Goal: Information Seeking & Learning: Learn about a topic

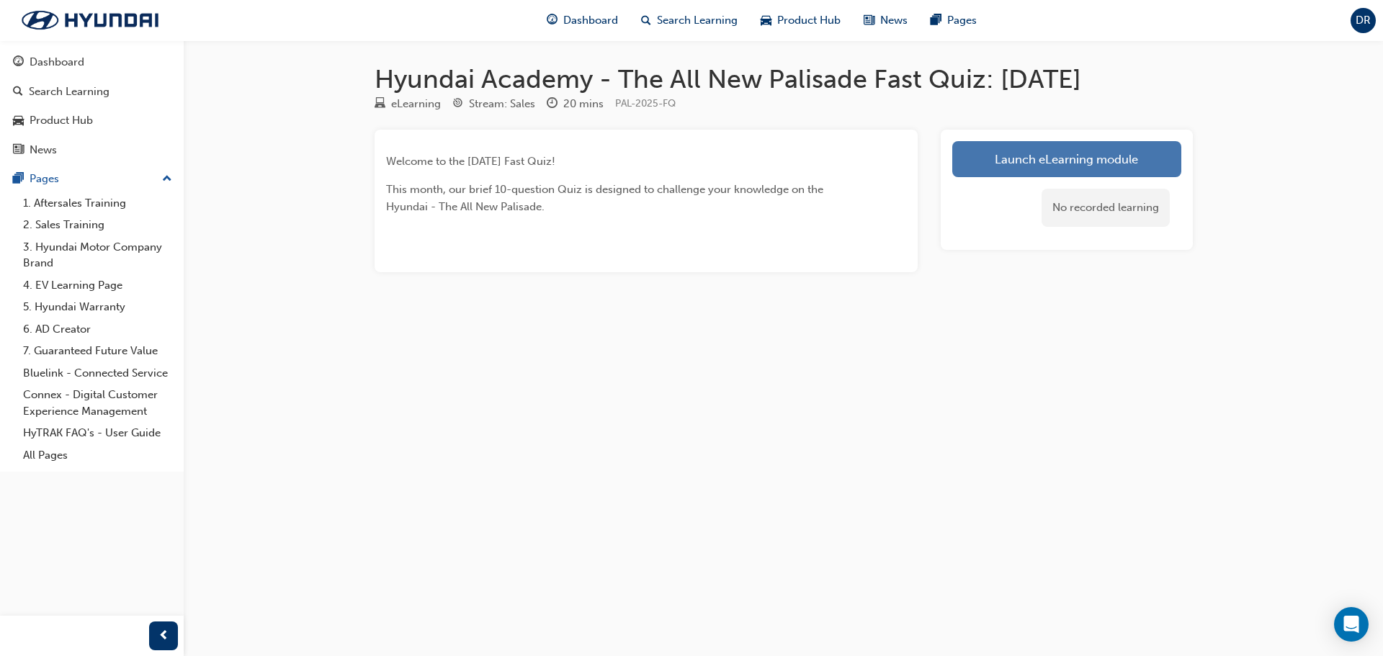
click at [1078, 157] on link "Launch eLearning module" at bounding box center [1066, 159] width 229 height 36
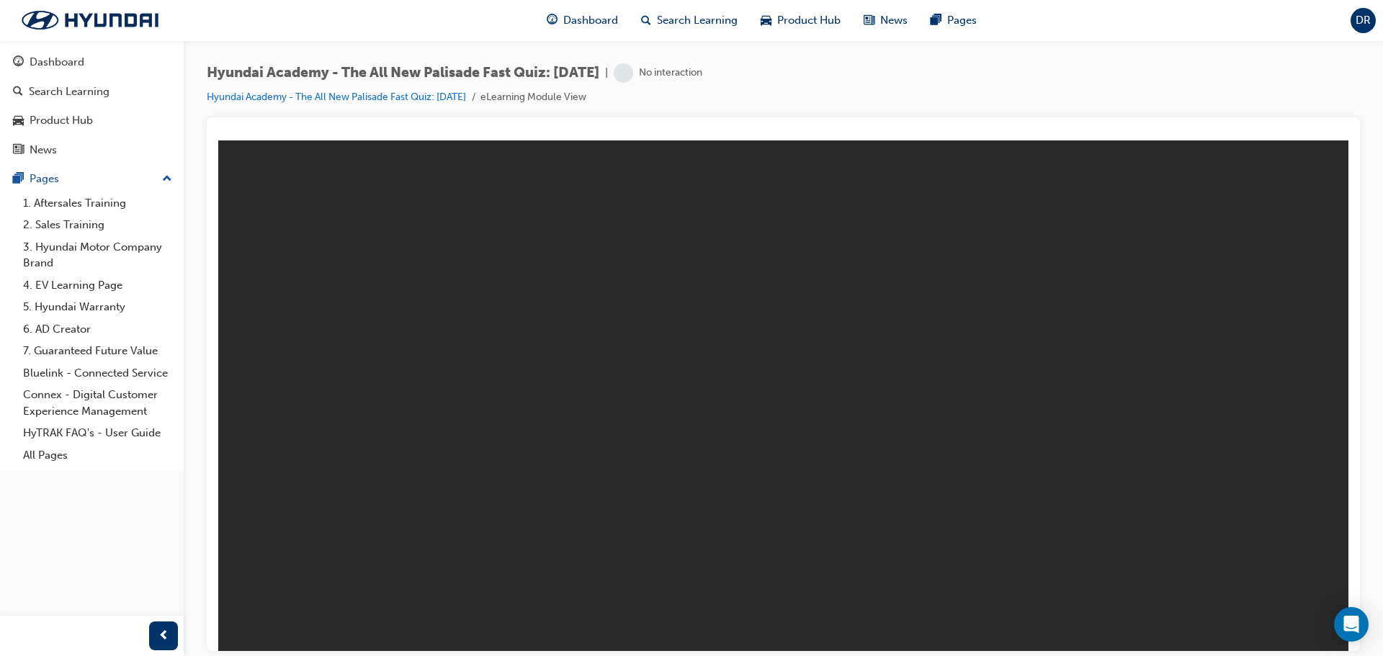
drag, startPoint x: 1044, startPoint y: 176, endPoint x: 1150, endPoint y: 115, distance: 122.0
click at [1150, 115] on div "Hyundai Academy - The All New Palisade Fast Quiz: [DATE] | No interaction Hyund…" at bounding box center [783, 90] width 1153 height 54
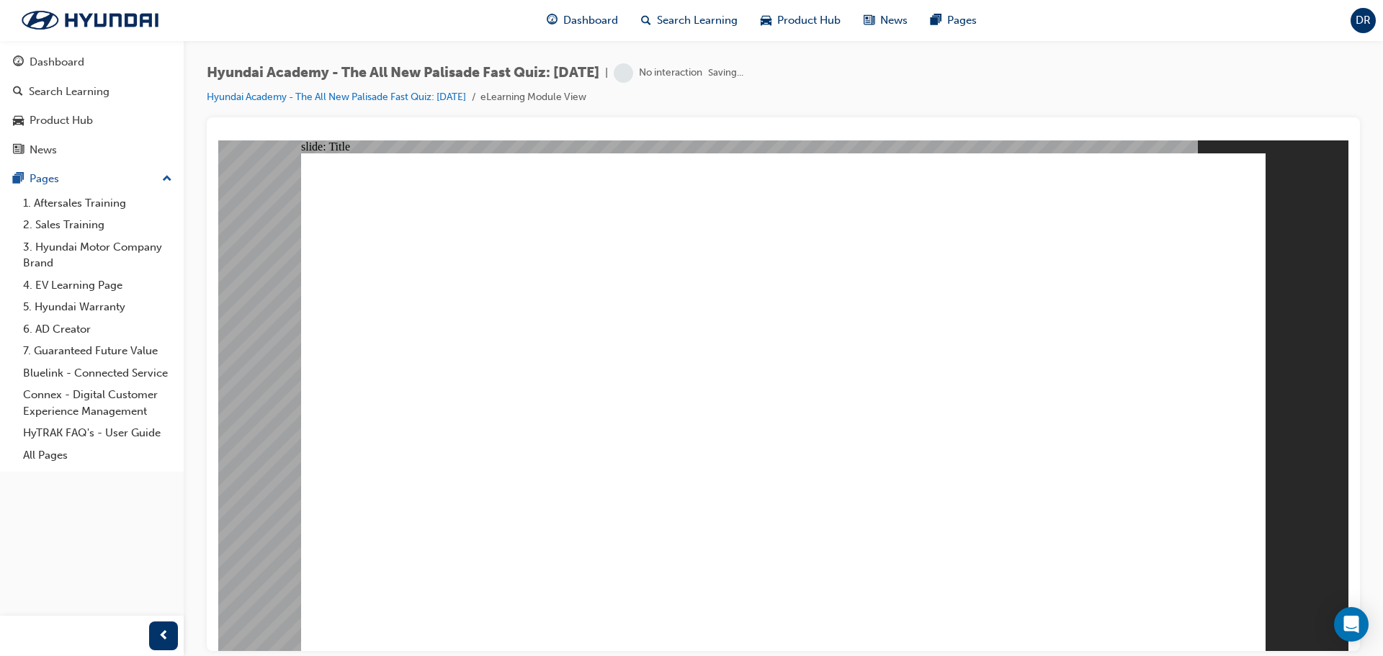
drag, startPoint x: 1279, startPoint y: 283, endPoint x: 1266, endPoint y: 321, distance: 40.6
click at [1273, 280] on div "slide: Title Rectangle 3 Hyundai - The All New Palisade [DATE] FAST QUIZ Start …" at bounding box center [783, 395] width 1130 height 511
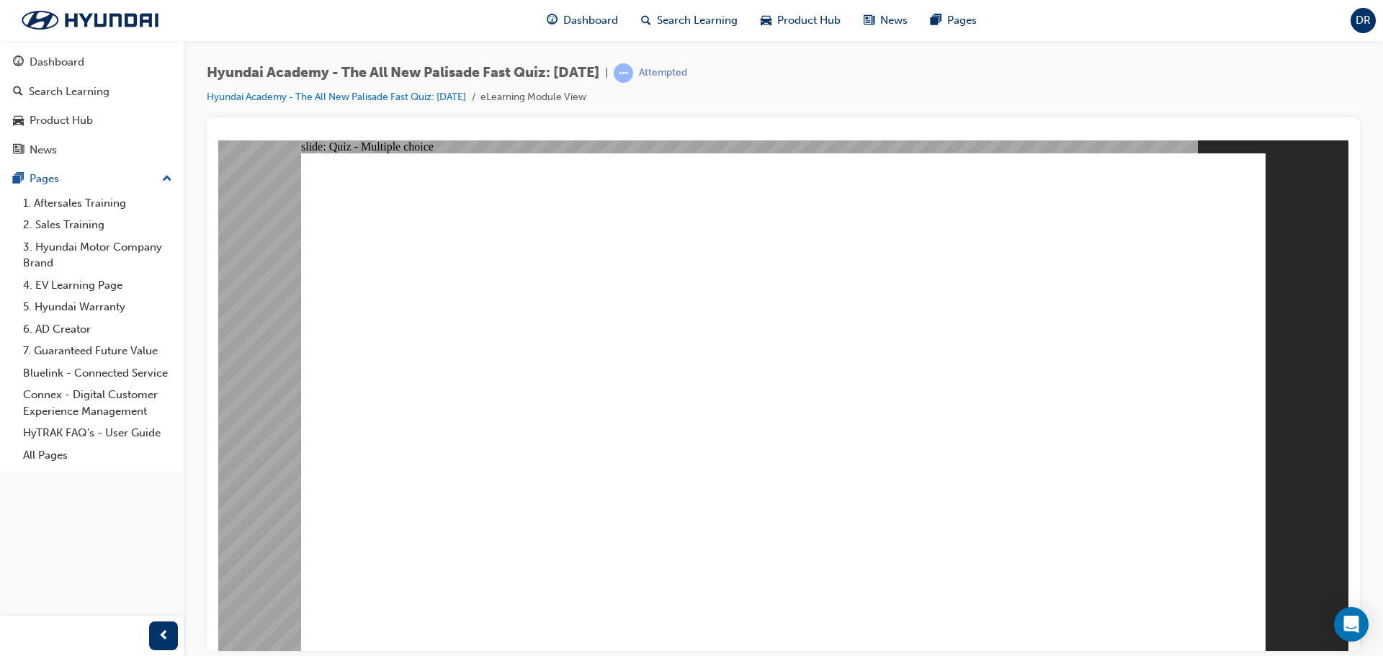
radio input "true"
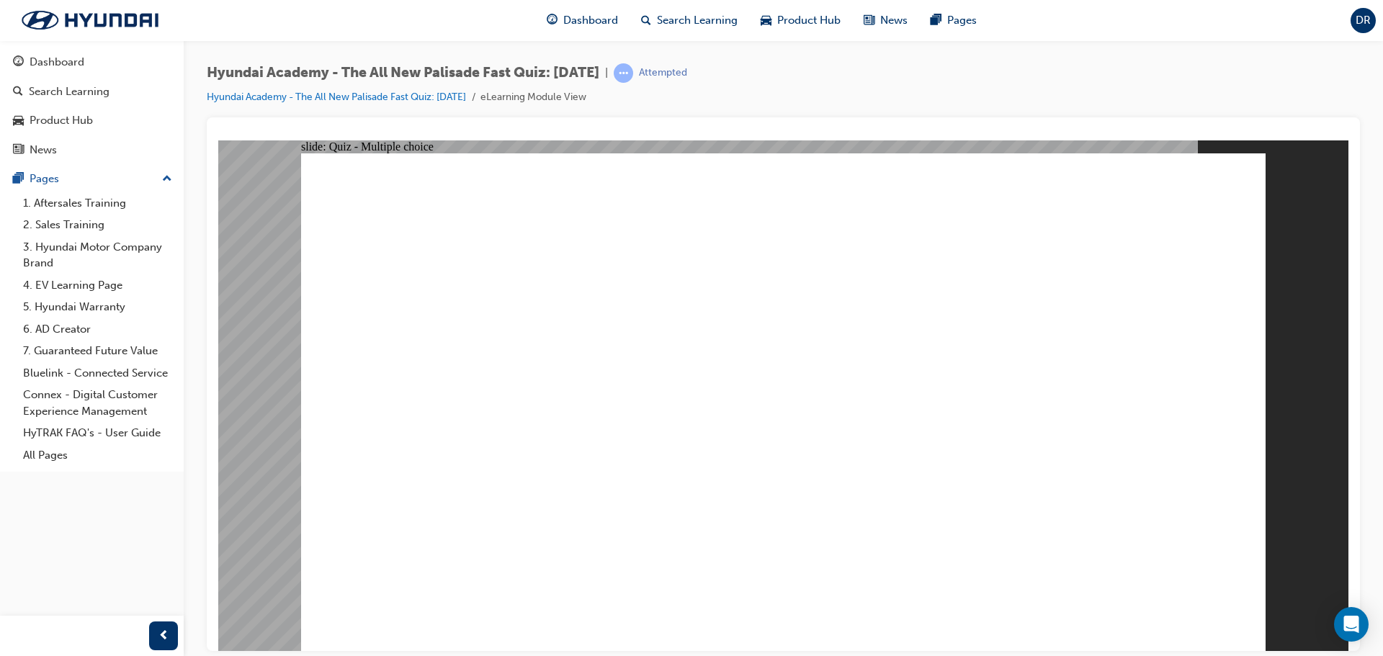
radio input "true"
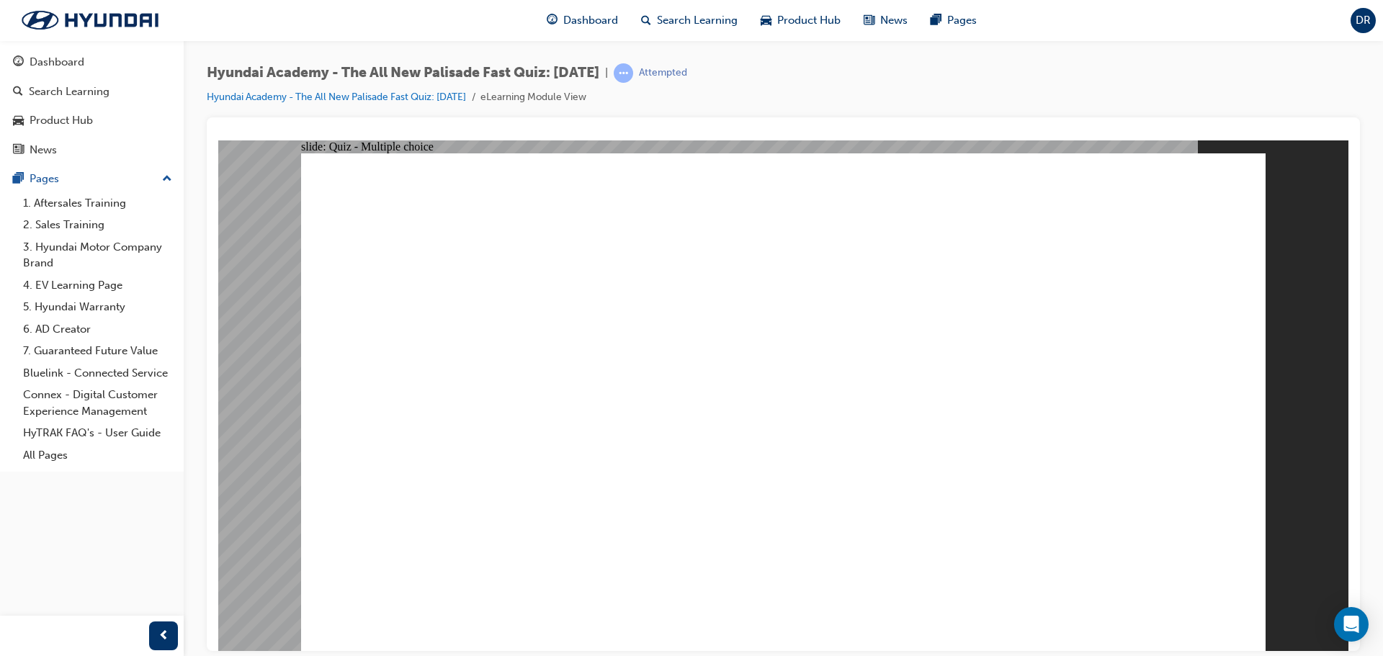
radio input "true"
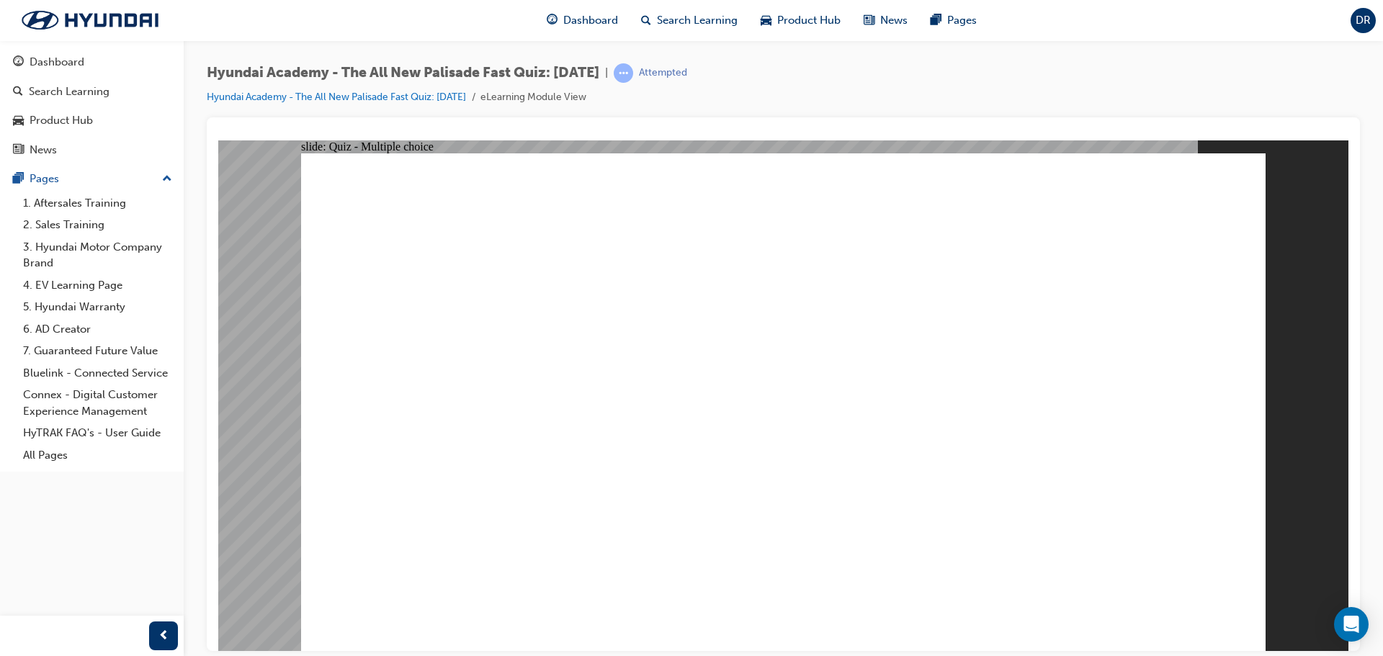
radio input "false"
radio input "true"
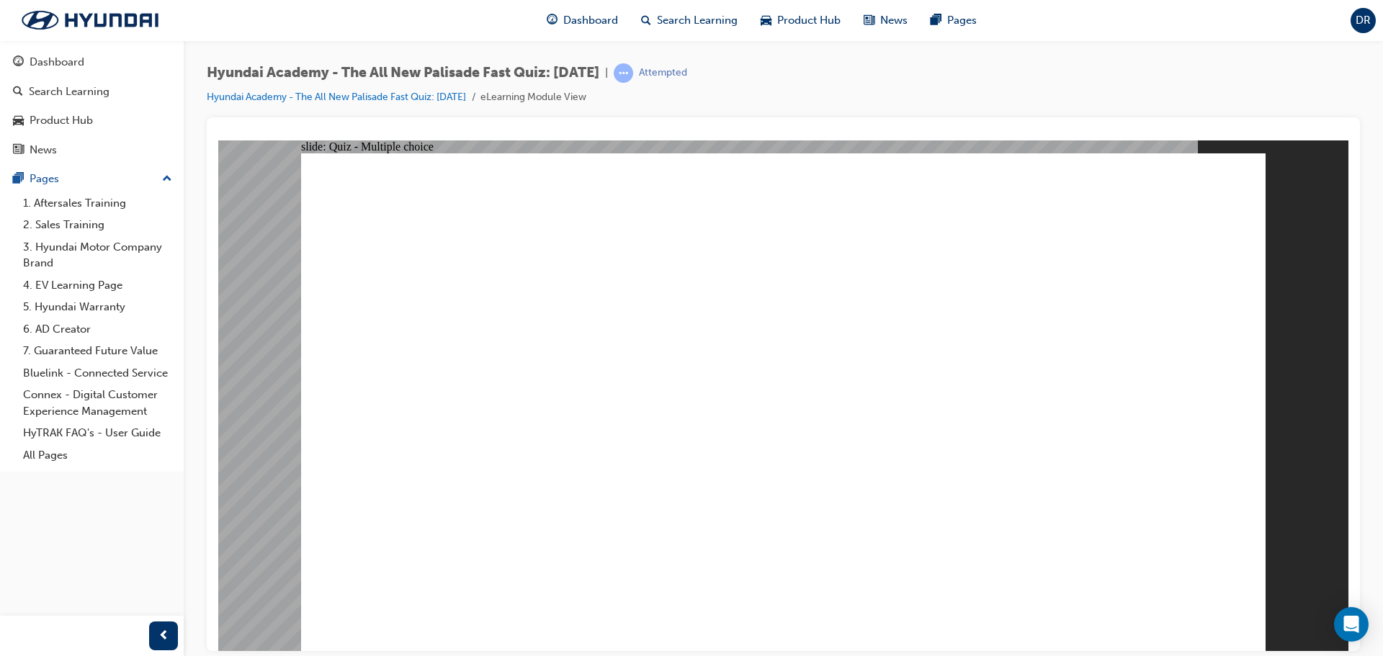
checkbox input "true"
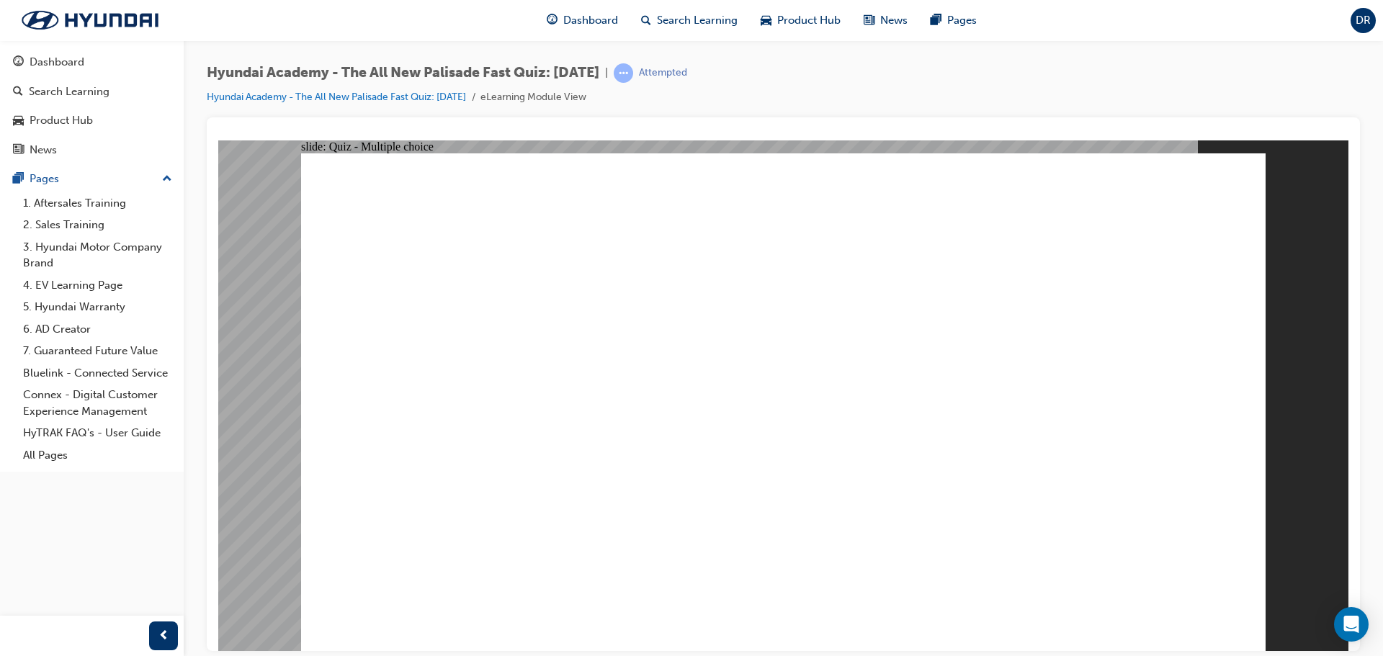
checkbox input "true"
drag, startPoint x: 738, startPoint y: 475, endPoint x: 782, endPoint y: 480, distance: 43.4
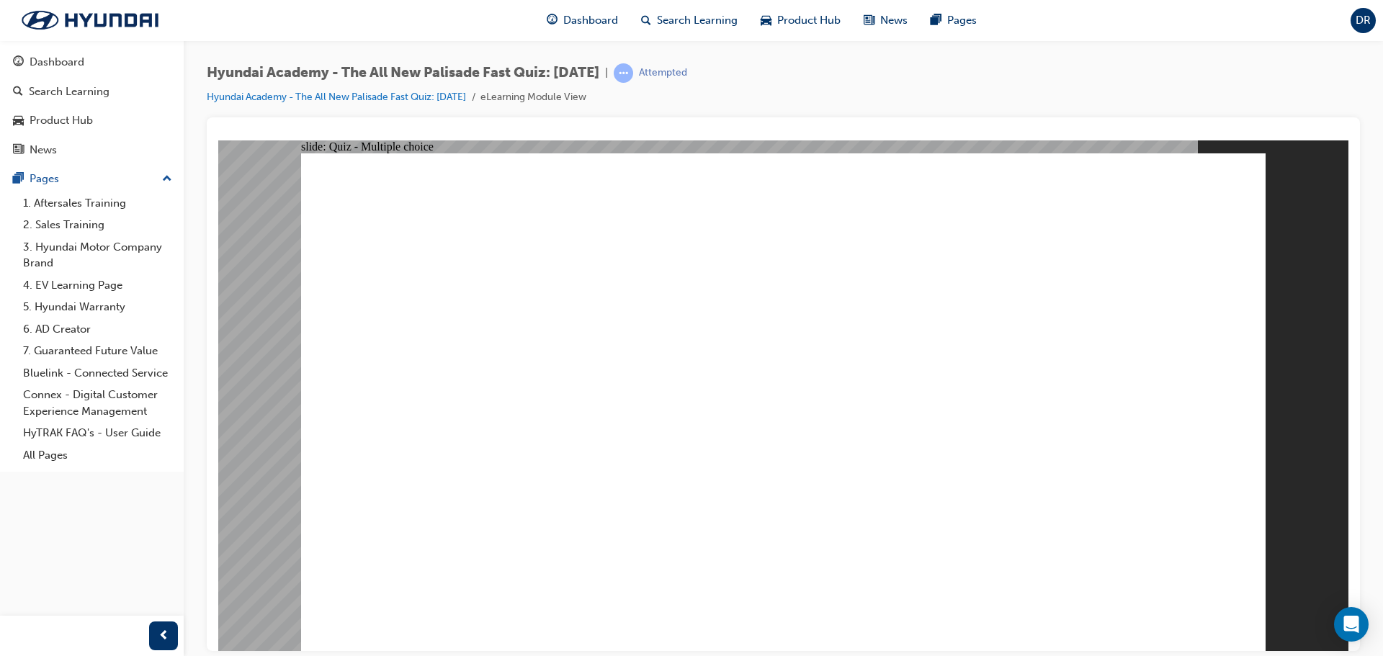
radio input "true"
drag, startPoint x: 1178, startPoint y: 583, endPoint x: 1176, endPoint y: 596, distance: 13.1
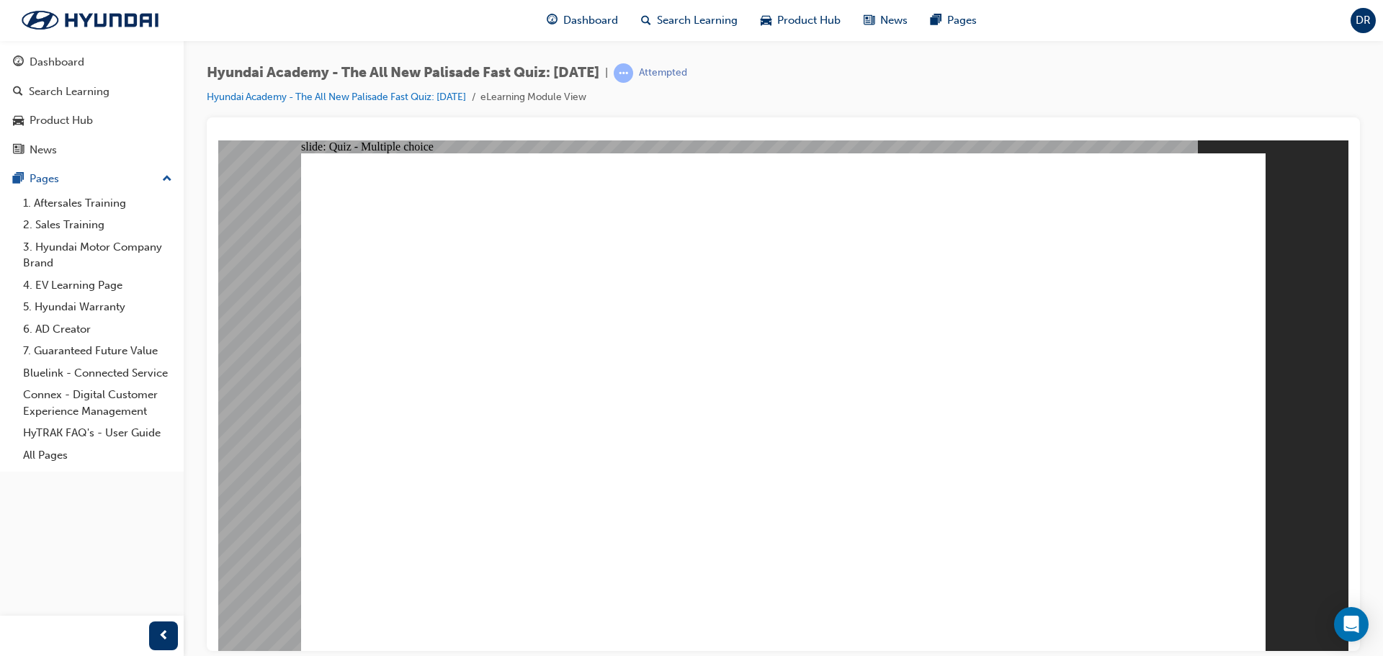
drag, startPoint x: 758, startPoint y: 502, endPoint x: 766, endPoint y: 504, distance: 8.1
radio input "true"
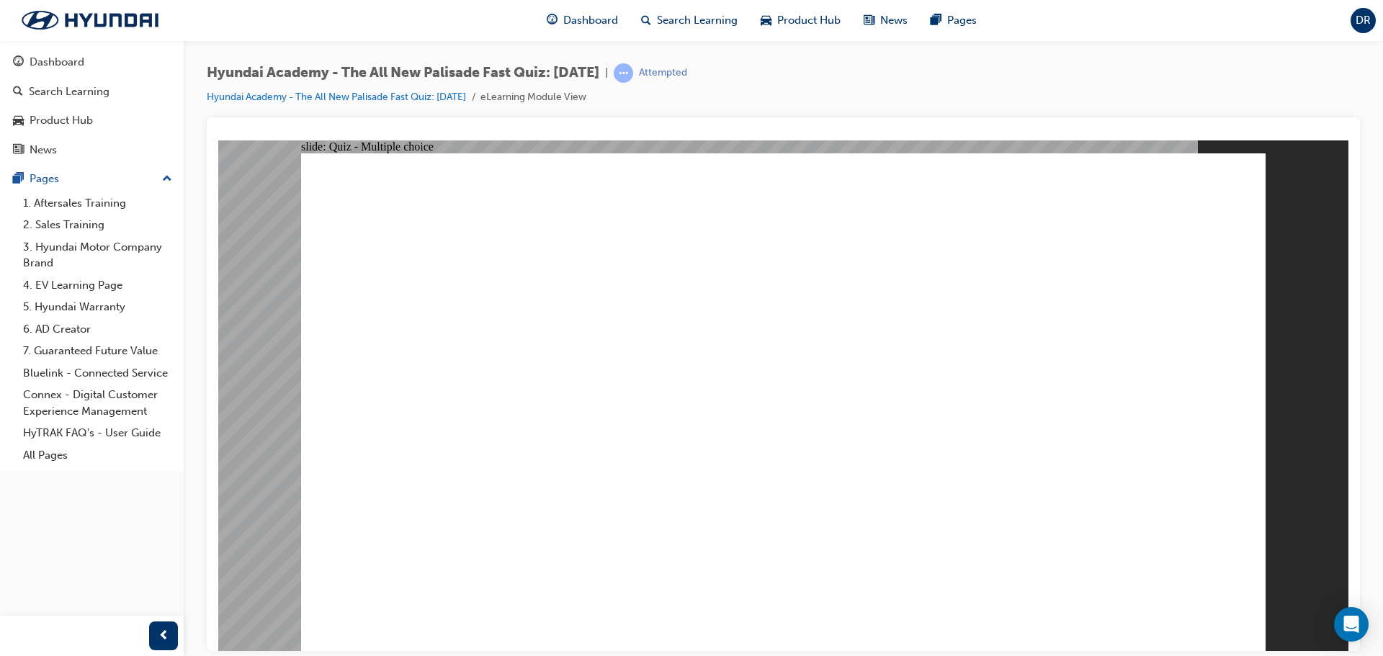
checkbox input "true"
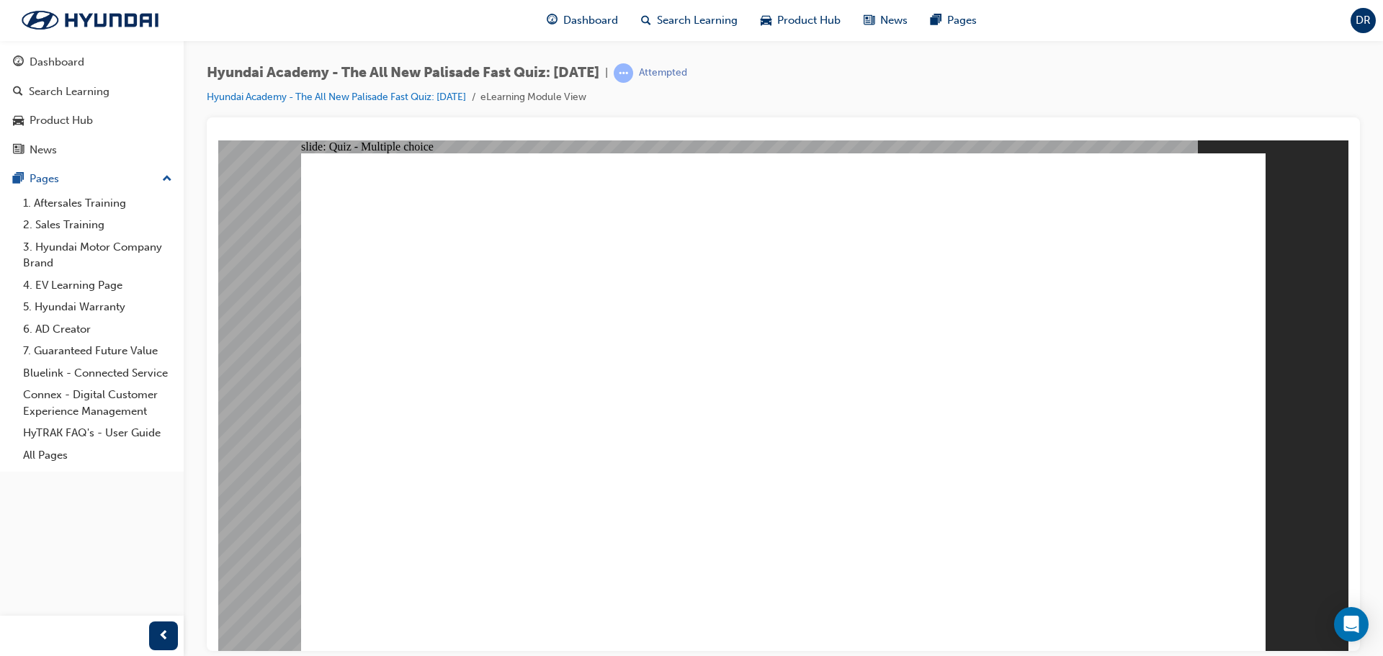
drag, startPoint x: 695, startPoint y: 401, endPoint x: 689, endPoint y: 442, distance: 40.9
checkbox input "true"
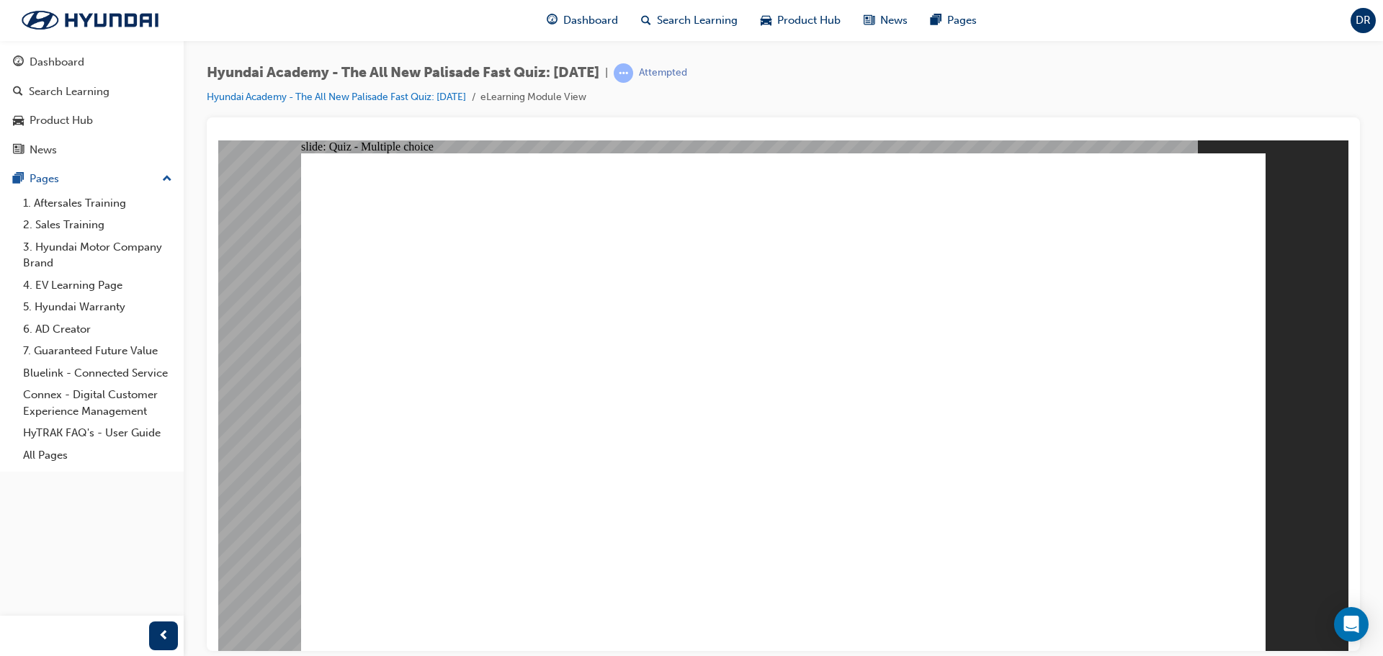
radio input "true"
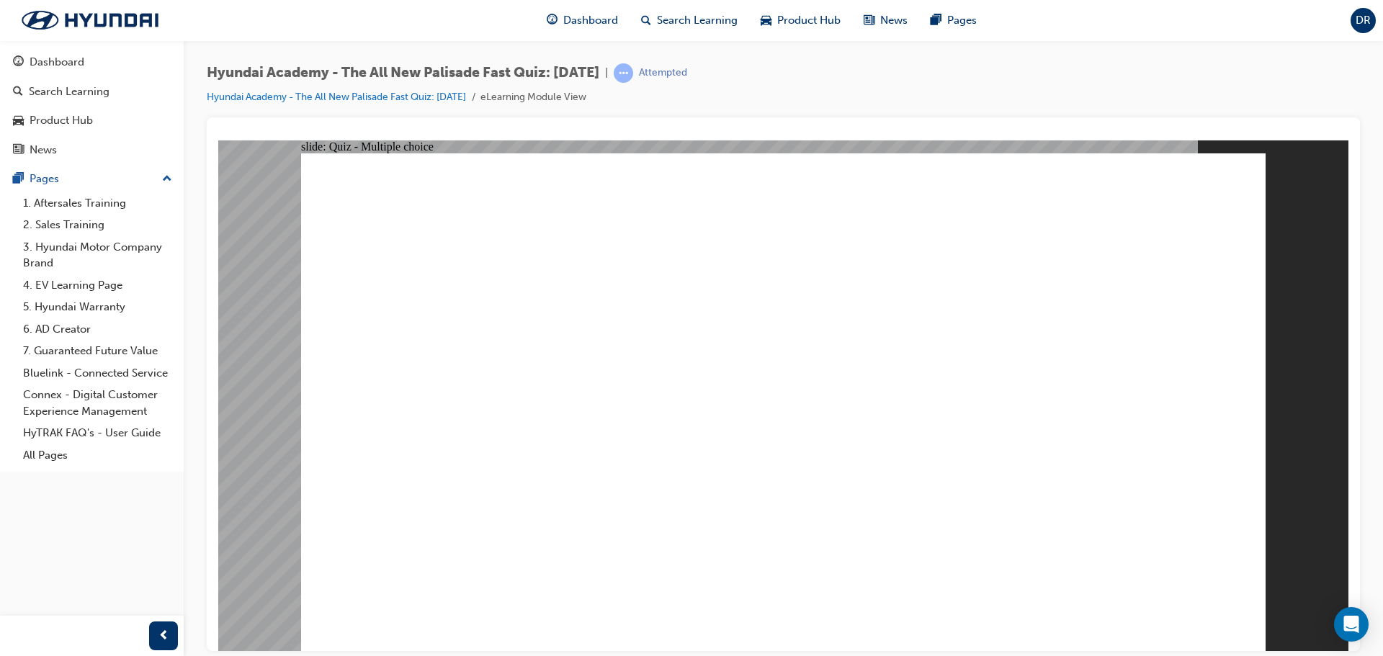
radio input "true"
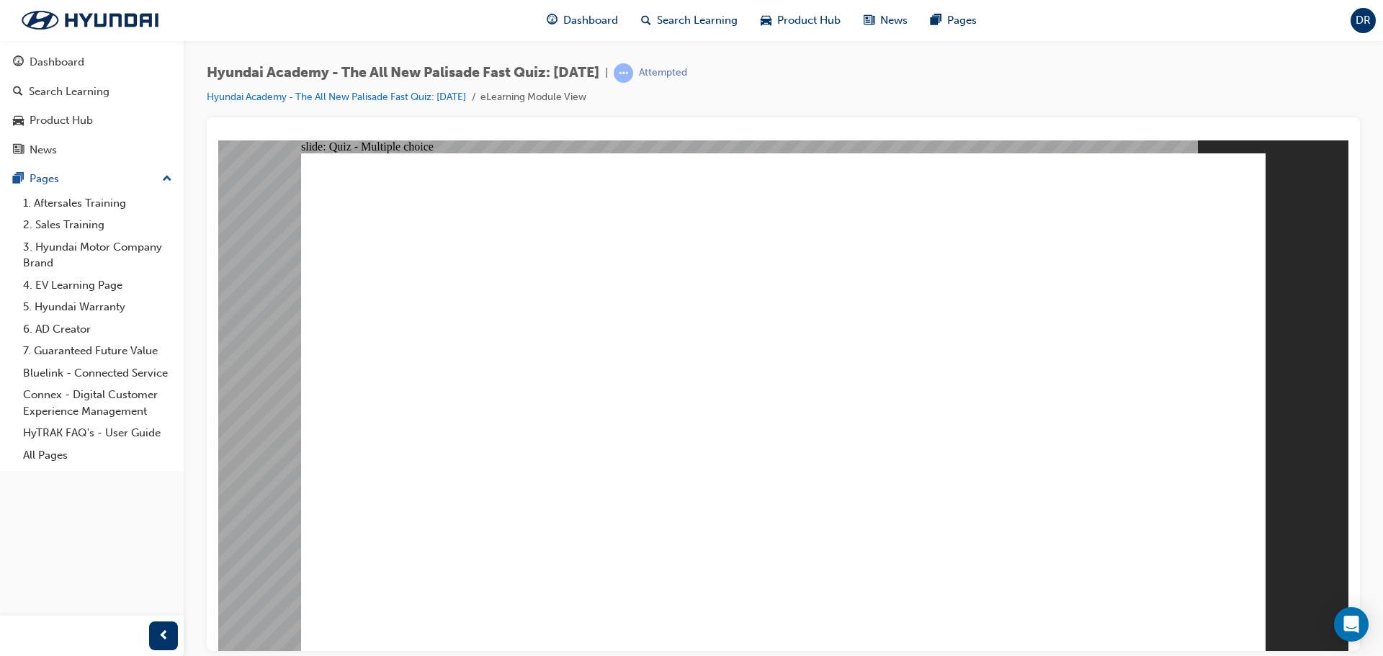
radio input "true"
drag, startPoint x: 1132, startPoint y: 613, endPoint x: 1132, endPoint y: 589, distance: 23.8
radio input "true"
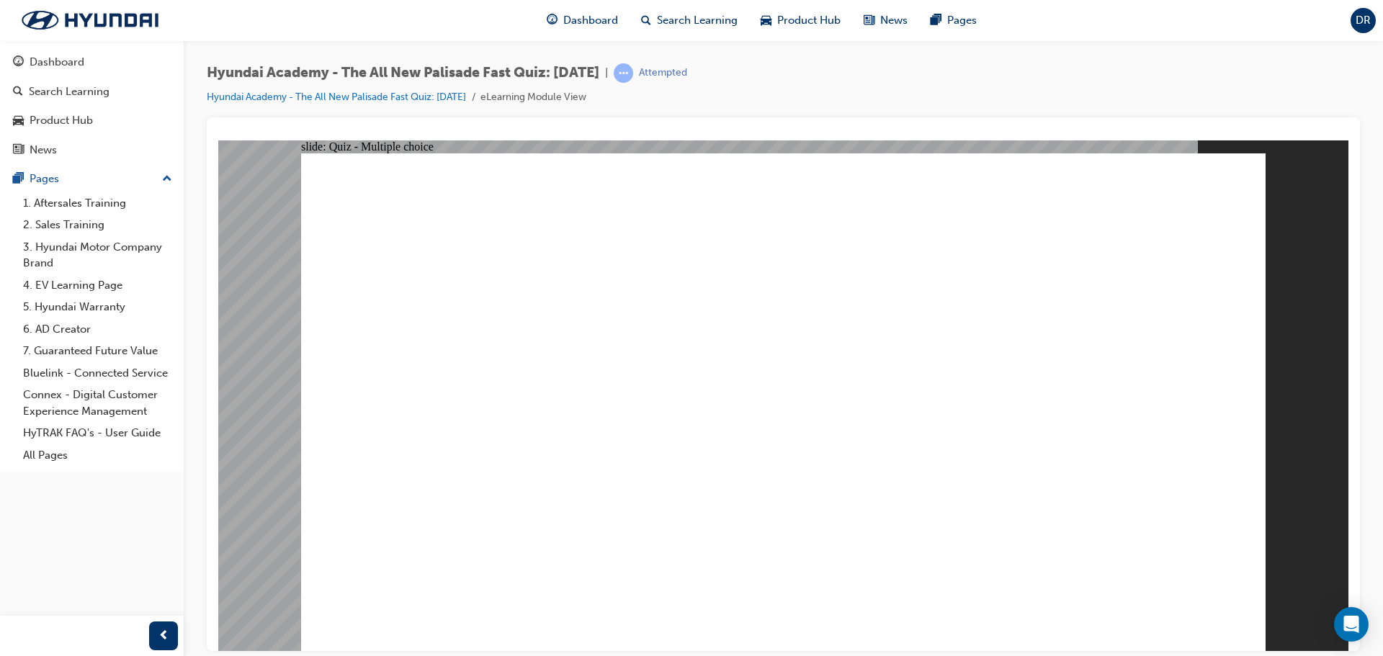
radio input "true"
checkbox input "true"
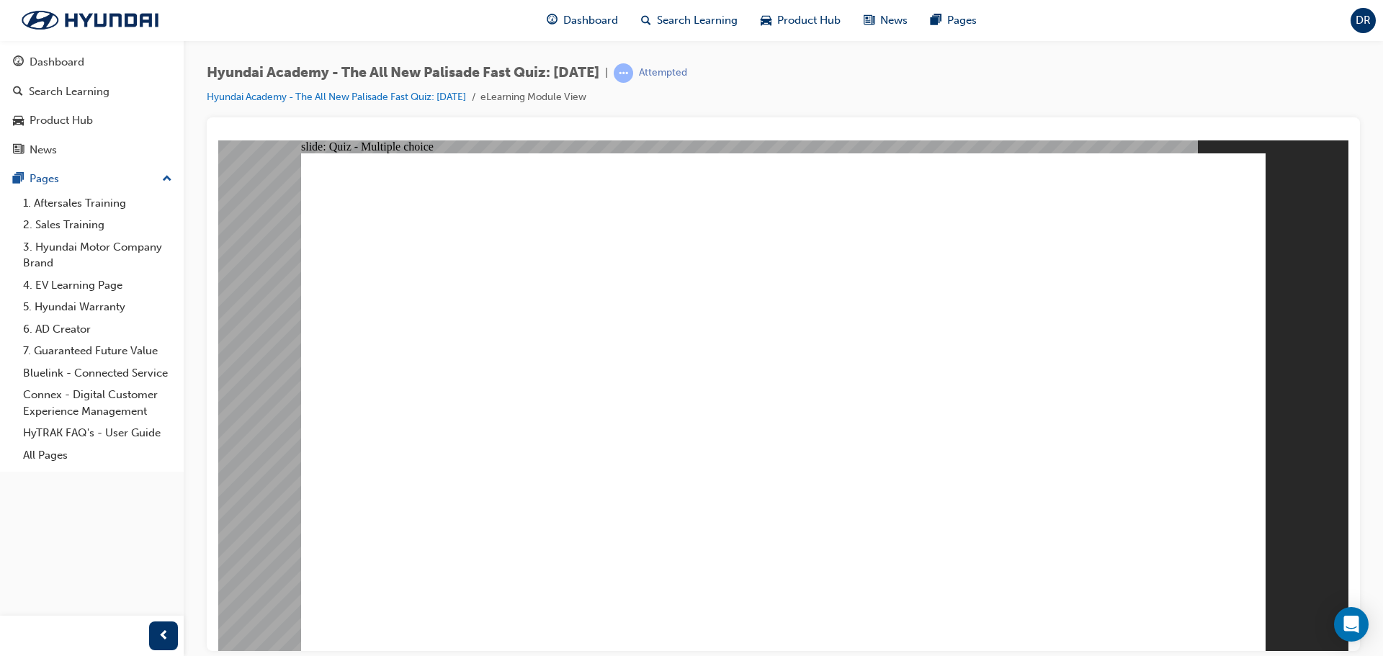
checkbox input "true"
drag, startPoint x: 824, startPoint y: 555, endPoint x: 828, endPoint y: 563, distance: 9.0
checkbox input "true"
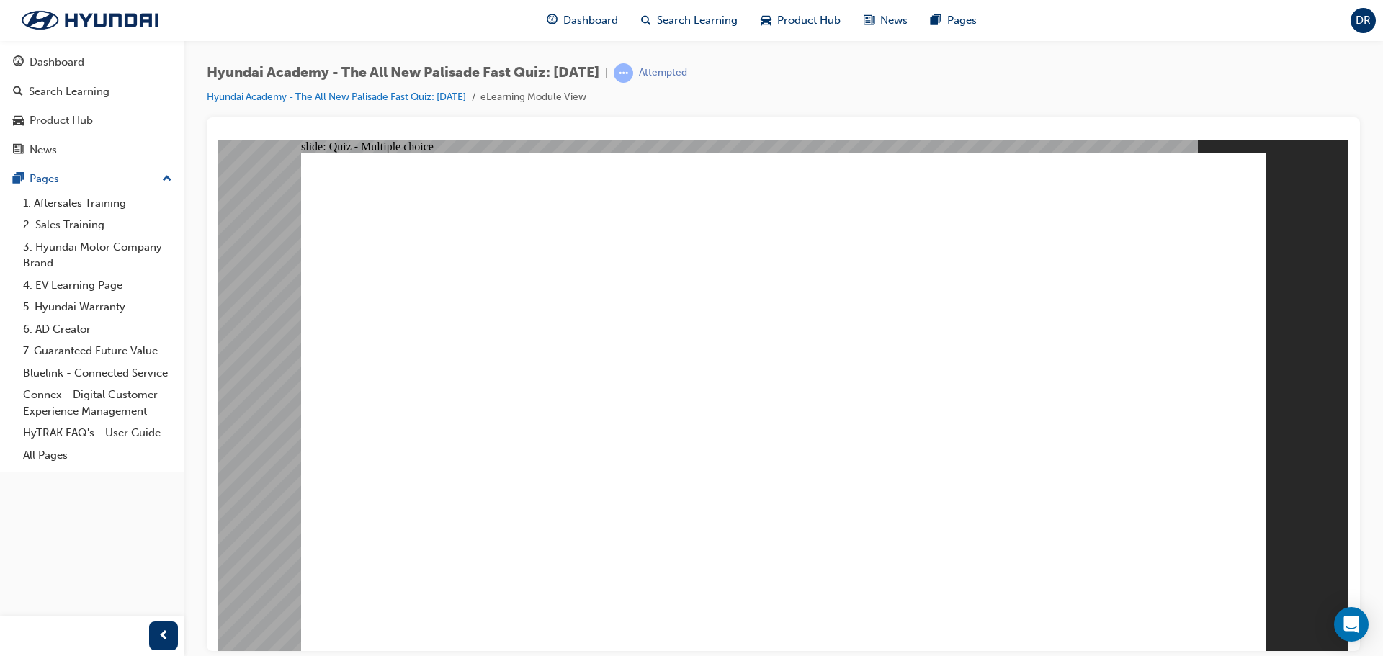
checkbox input "true"
radio input "true"
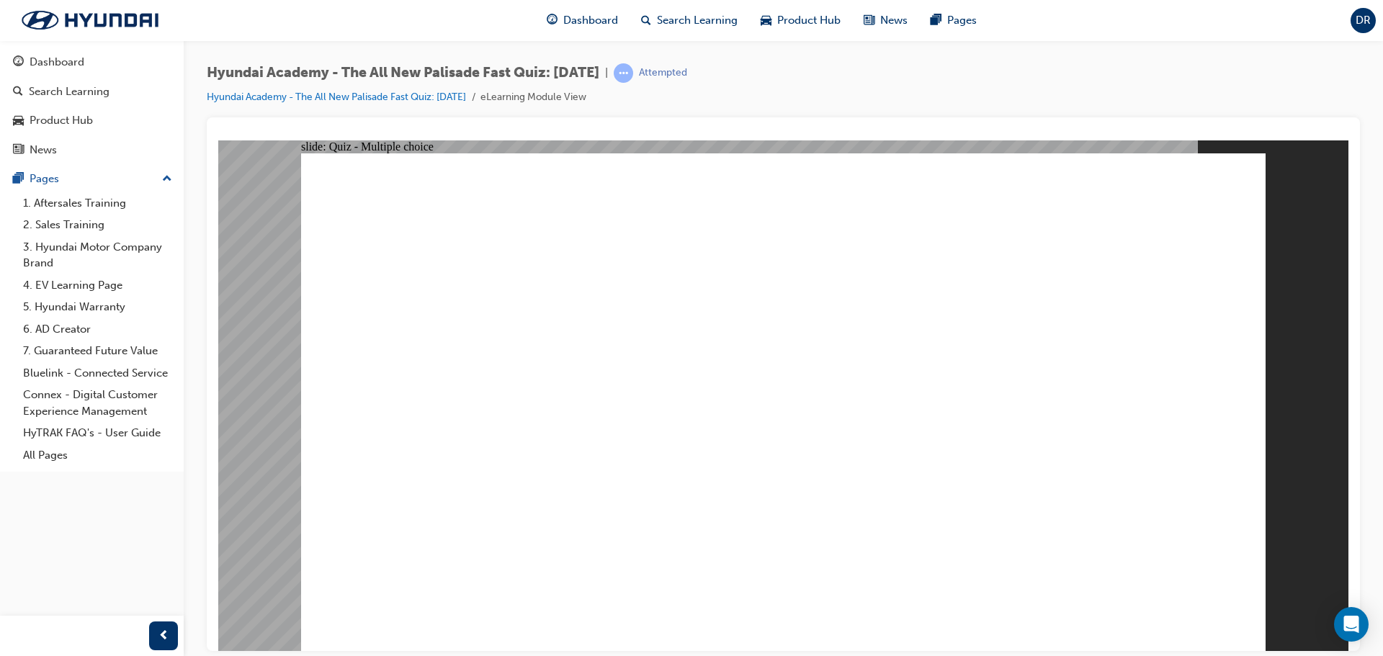
drag, startPoint x: 821, startPoint y: 501, endPoint x: 815, endPoint y: 523, distance: 22.4
radio input "false"
radio input "true"
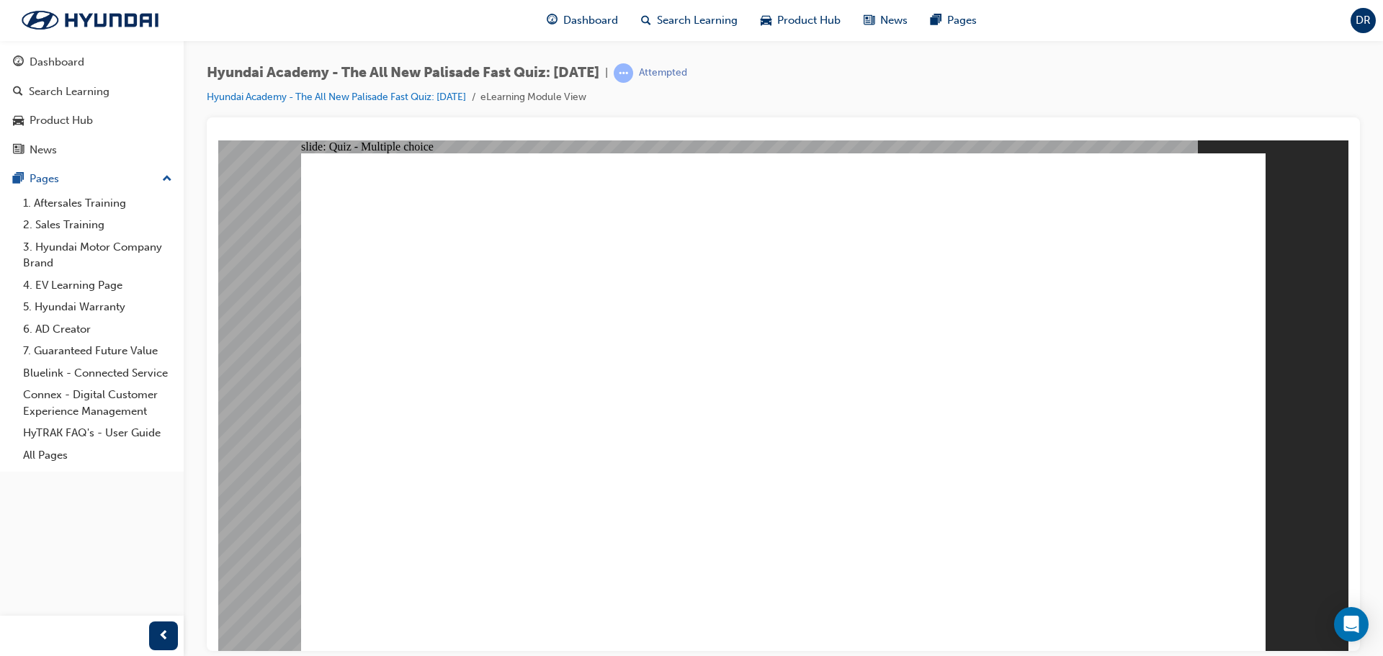
radio input "true"
drag, startPoint x: 1132, startPoint y: 597, endPoint x: 1147, endPoint y: 595, distance: 16.0
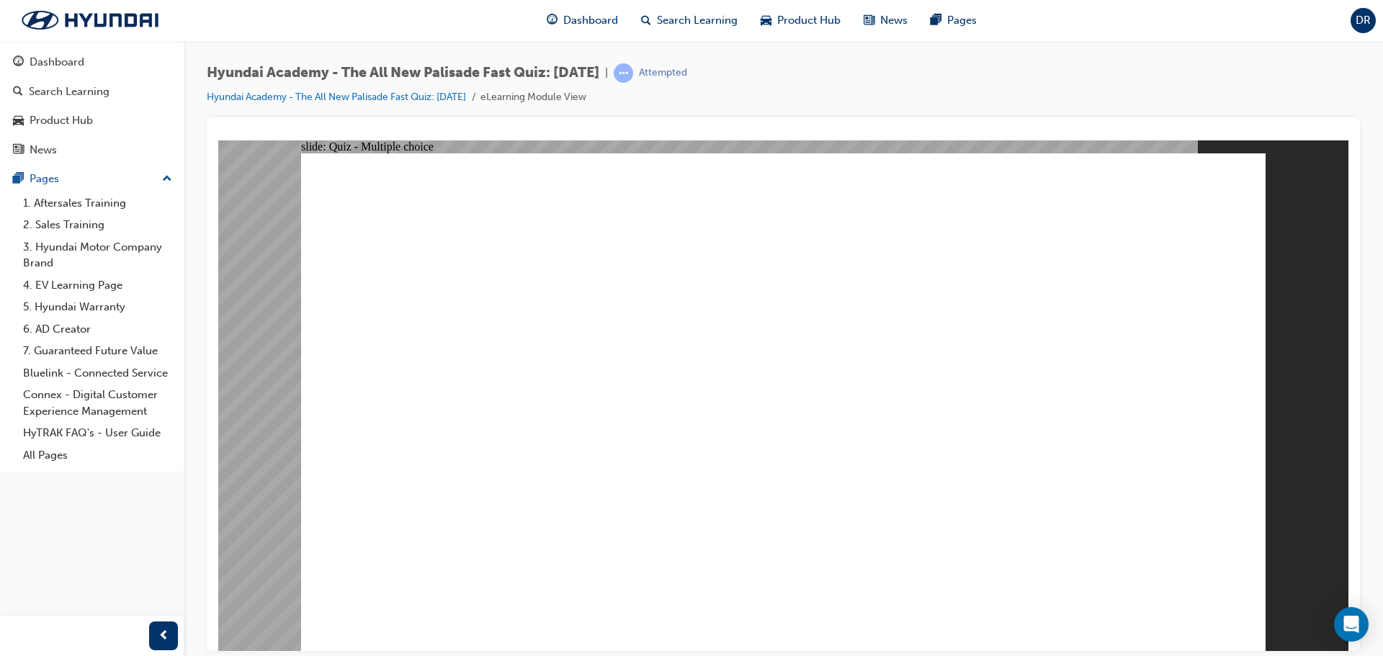
radio input "true"
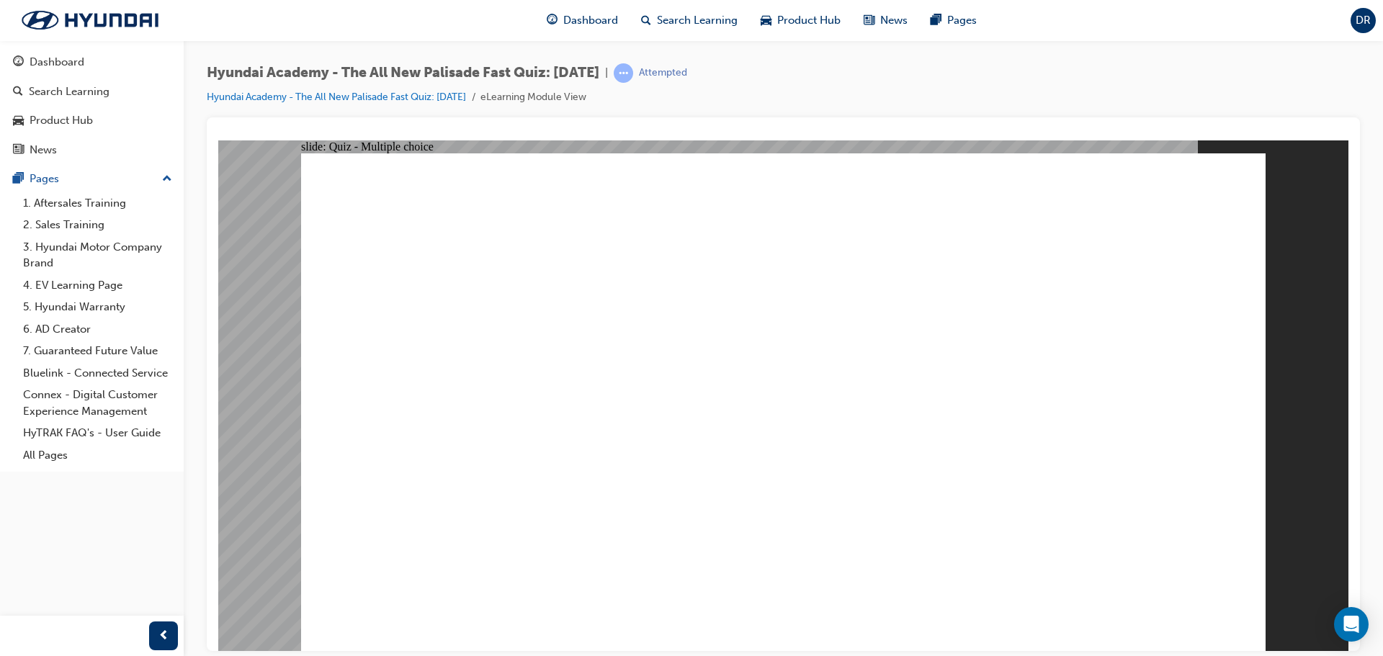
checkbox input "true"
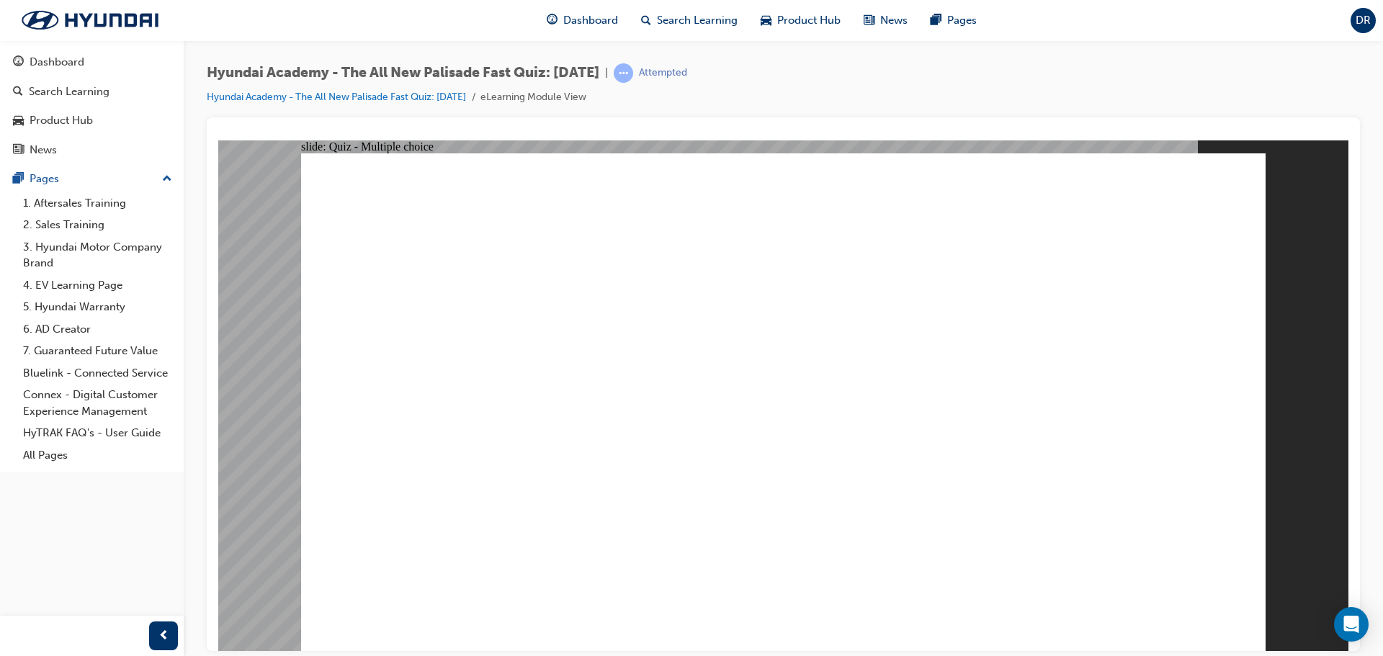
checkbox input "true"
drag, startPoint x: 810, startPoint y: 501, endPoint x: 910, endPoint y: 586, distance: 131.3
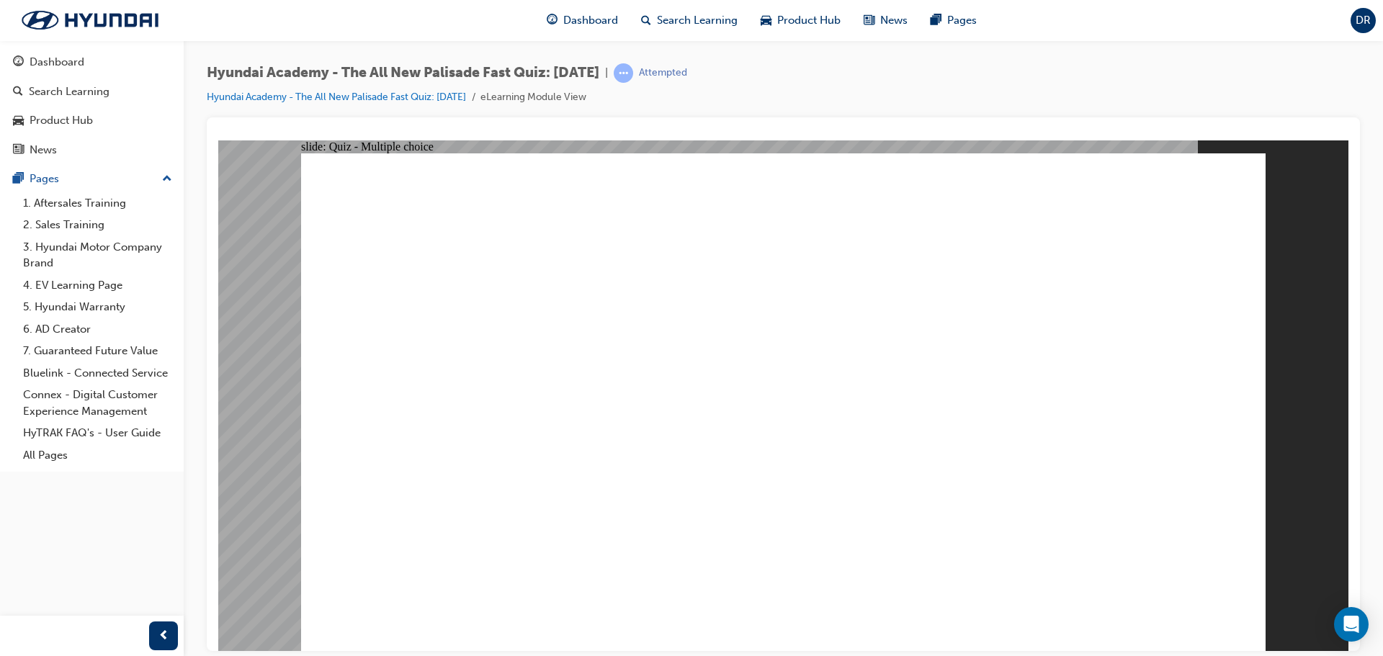
checkbox input "false"
checkbox input "true"
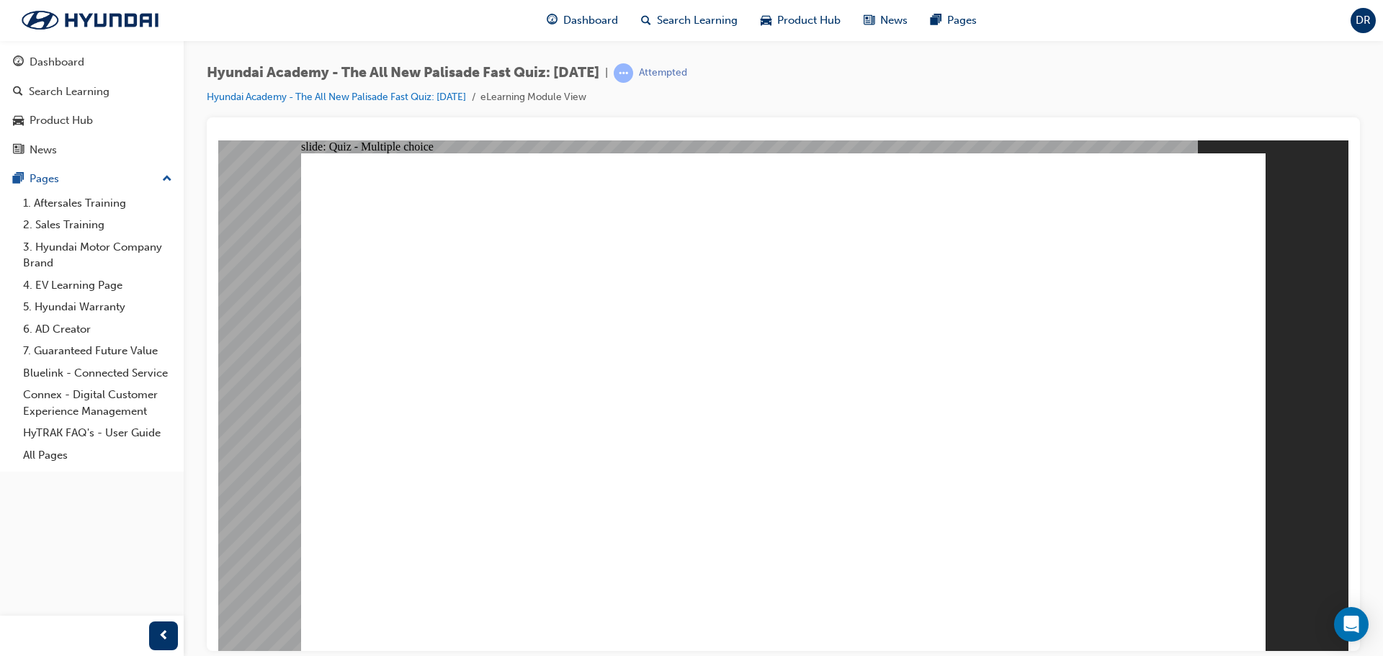
radio input "true"
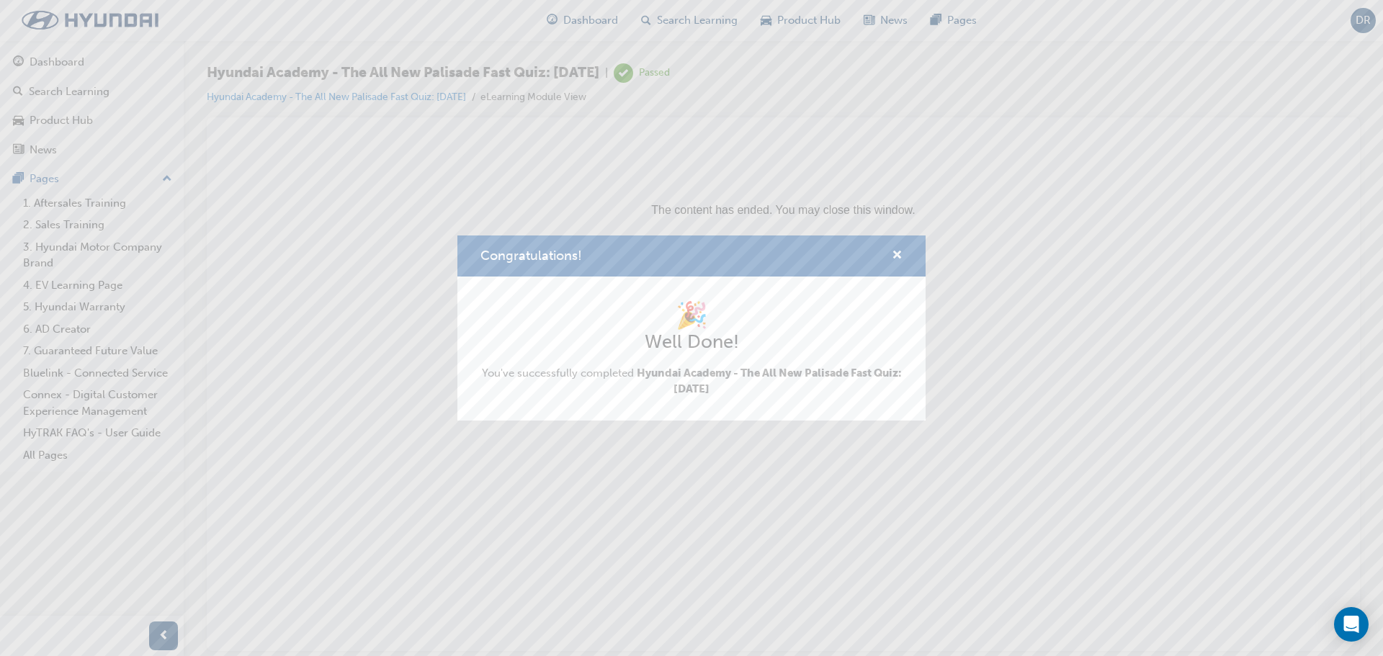
click at [909, 253] on div "Congratulations!" at bounding box center [691, 256] width 468 height 41
click at [904, 253] on div "Congratulations!" at bounding box center [691, 256] width 468 height 41
click at [897, 253] on span "cross-icon" at bounding box center [897, 256] width 11 height 13
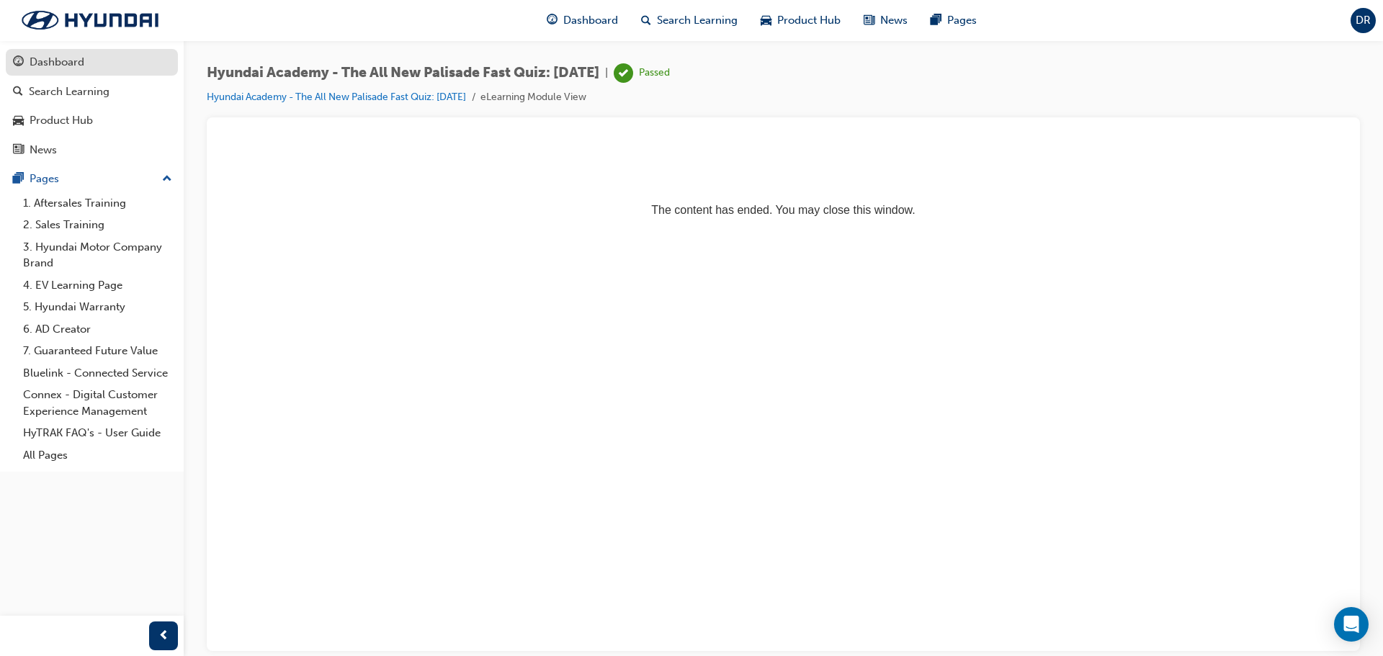
click at [68, 70] on div "Dashboard" at bounding box center [57, 62] width 55 height 17
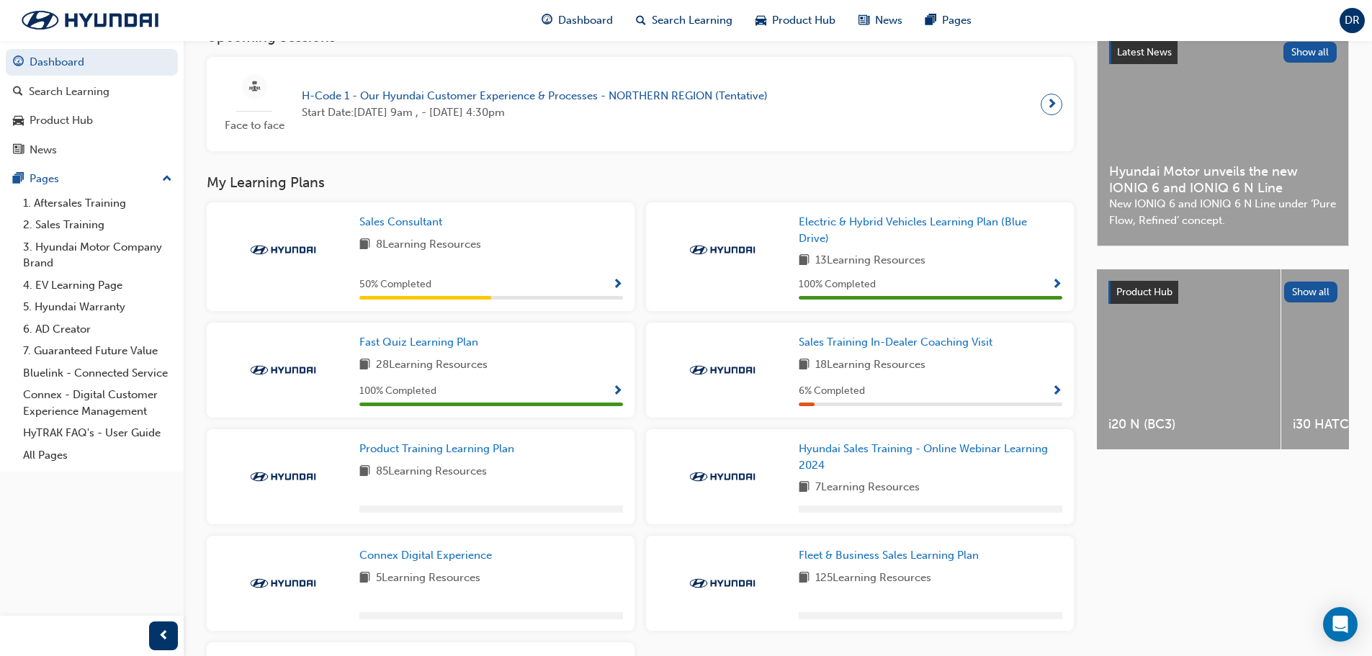
scroll to position [288, 0]
